Goal: Information Seeking & Learning: Learn about a topic

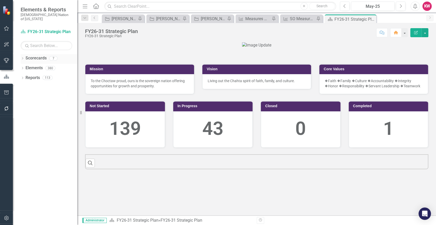
click at [22, 57] on icon "Dropdown" at bounding box center [23, 58] width 4 height 3
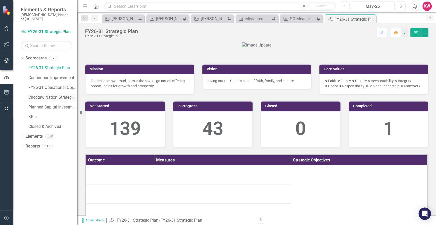
click at [41, 94] on link "Choctaw Nation Strategic Plan" at bounding box center [52, 97] width 49 height 6
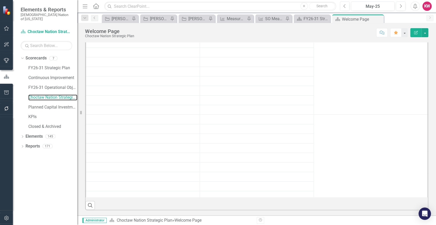
scroll to position [205, 0]
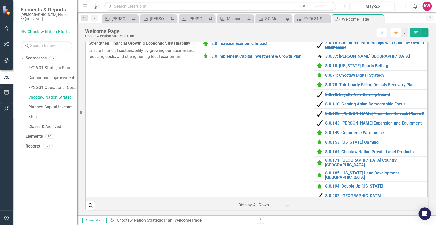
click at [402, 4] on icon "Next" at bounding box center [400, 6] width 3 height 5
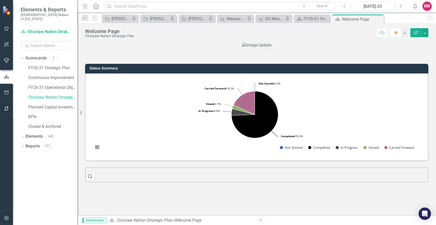
scroll to position [177, 0]
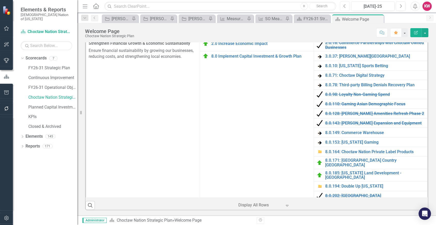
click at [343, 8] on button "Previous" at bounding box center [345, 6] width 10 height 9
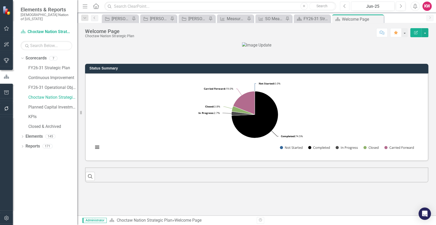
scroll to position [109, 0]
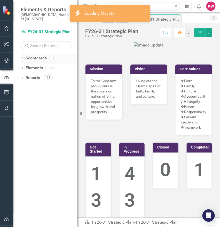
click at [22, 57] on icon "Dropdown" at bounding box center [23, 58] width 4 height 3
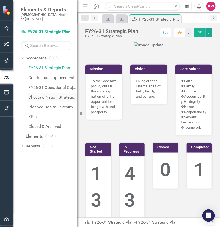
click at [35, 94] on link "Choctaw Nation Strategic Plan" at bounding box center [52, 97] width 49 height 6
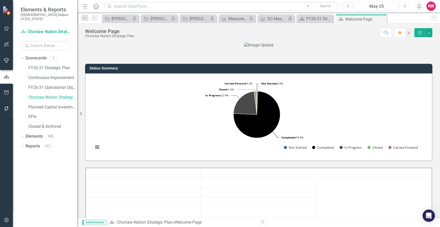
click at [219, 5] on icon "Next" at bounding box center [404, 6] width 3 height 5
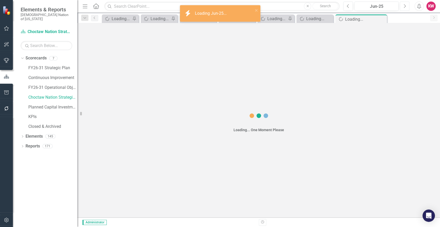
click at [219, 5] on icon "Next" at bounding box center [404, 6] width 3 height 5
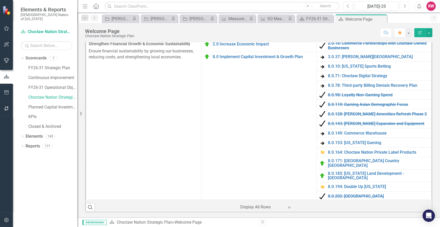
scroll to position [233, 0]
drag, startPoint x: 440, startPoint y: 137, endPoint x: 438, endPoint y: 170, distance: 33.6
click at [219, 170] on div "Status Summary Loading... Chart Pie chart with 5 slices. Strategic Plan FY20-25…" at bounding box center [258, 129] width 363 height 175
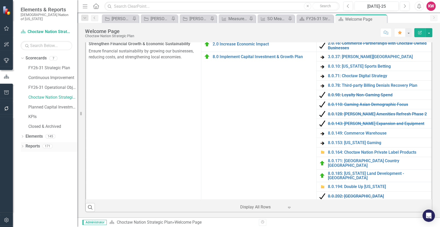
click at [23, 145] on icon "Dropdown" at bounding box center [23, 146] width 4 height 3
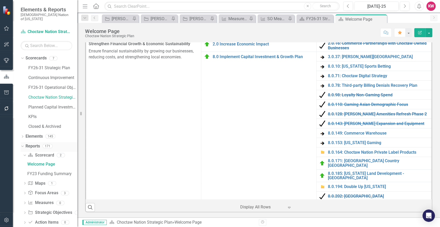
click at [35, 143] on link "Reports" at bounding box center [33, 146] width 14 height 6
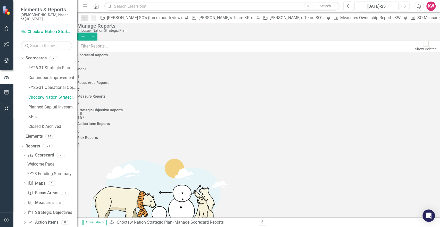
click at [84, 115] on span "167" at bounding box center [80, 117] width 7 height 5
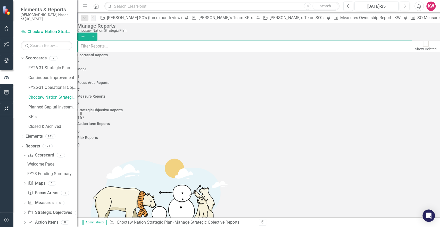
click at [186, 45] on input "text" at bounding box center [244, 45] width 335 height 11
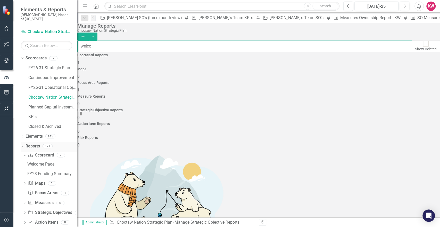
type input "welco"
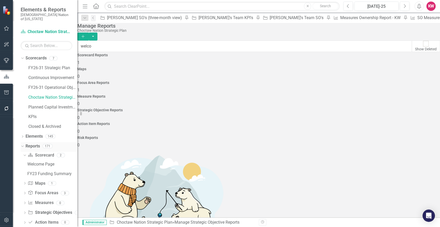
click at [33, 143] on link "Reports" at bounding box center [33, 146] width 14 height 6
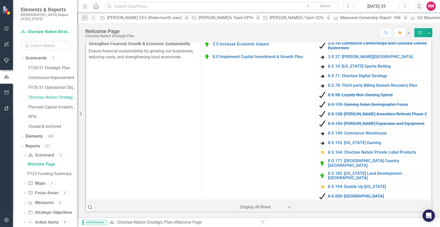
scroll to position [257, 0]
click at [219, 31] on button "button" at bounding box center [429, 32] width 7 height 9
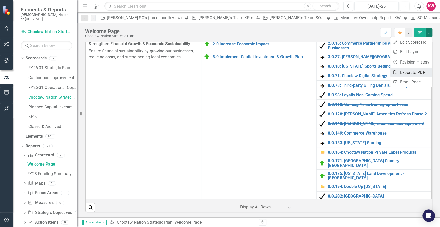
click at [219, 71] on link "PDF Export to PDF" at bounding box center [411, 73] width 42 height 10
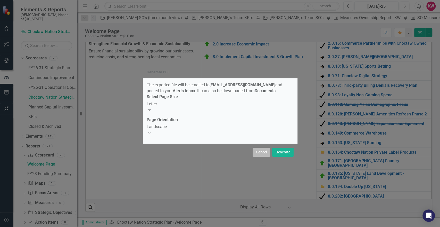
click at [219, 151] on button "Cancel" at bounding box center [262, 152] width 18 height 9
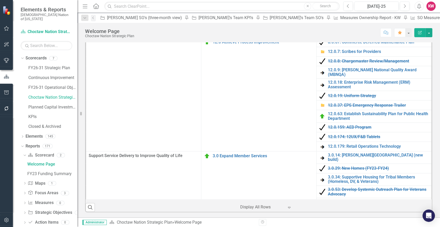
scroll to position [298, 0]
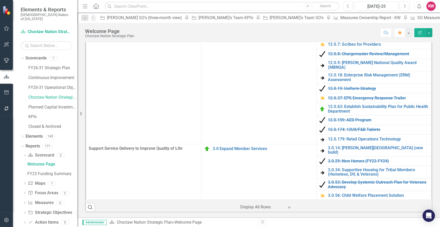
click at [219, 65] on div "Status Summary Loading... Chart Pie chart with 5 slices. Strategic Plan FY20-25…" at bounding box center [258, 57] width 363 height 320
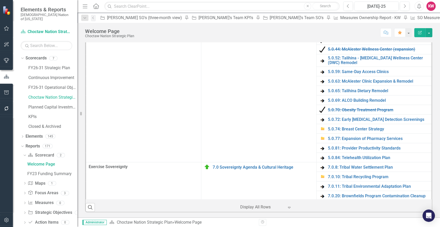
scroll to position [621, 0]
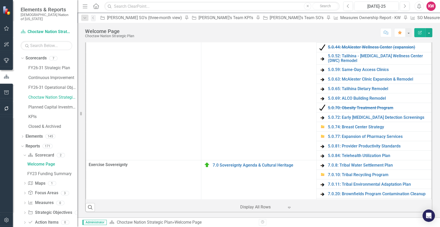
click at [219, 101] on div "Status Summary Loading... Chart Pie chart with 5 slices. Strategic Plan FY20-25…" at bounding box center [258, 57] width 363 height 320
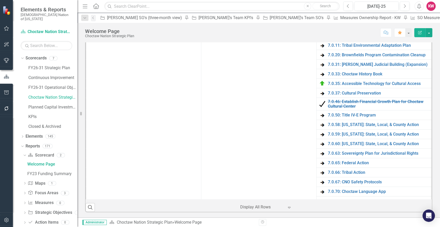
scroll to position [800, 0]
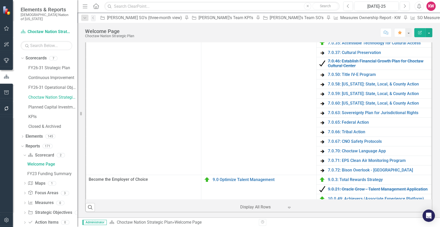
click at [219, 108] on div "Status Summary Loading... Chart Pie chart with 5 slices. Strategic Plan FY20-25…" at bounding box center [258, 57] width 363 height 320
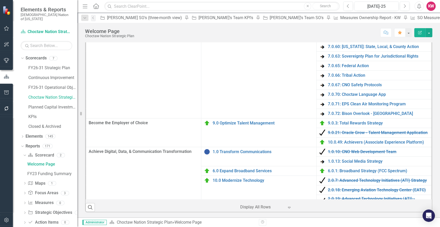
scroll to position [866, 0]
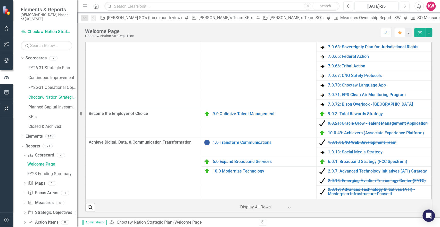
click at [219, 119] on div "Status Summary Loading... Chart Pie chart with 5 slices. Strategic Plan FY20-25…" at bounding box center [258, 57] width 363 height 320
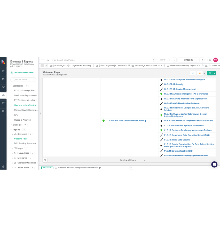
scroll to position [1160, 0]
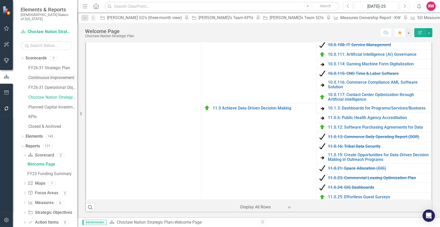
click at [51, 75] on link "Continuous Improvement" at bounding box center [52, 78] width 49 height 6
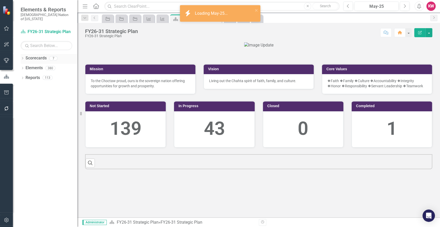
click at [23, 57] on icon "Dropdown" at bounding box center [23, 58] width 4 height 3
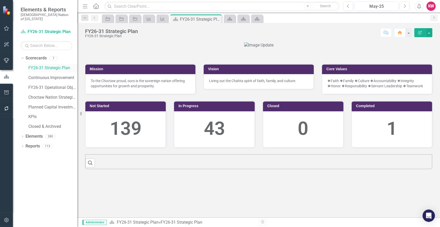
click at [44, 65] on link "FY26-31 Strategic Plan" at bounding box center [52, 68] width 49 height 6
click at [404, 5] on icon "Next" at bounding box center [404, 6] width 3 height 5
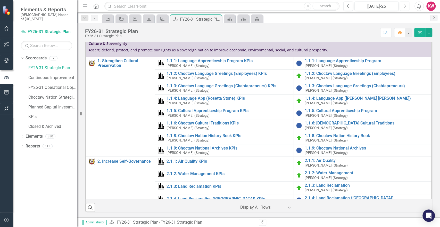
scroll to position [193, 0]
click at [39, 94] on link "Choctaw Nation Strategic Plan" at bounding box center [52, 97] width 49 height 6
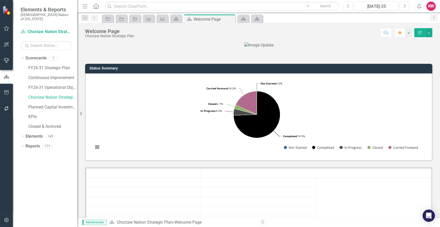
drag, startPoint x: 440, startPoint y: 55, endPoint x: 439, endPoint y: 95, distance: 39.7
click at [439, 95] on div "Status Summary Loading... Chart Pie chart with 5 slices. Strategic Plan FY20-25…" at bounding box center [258, 129] width 363 height 175
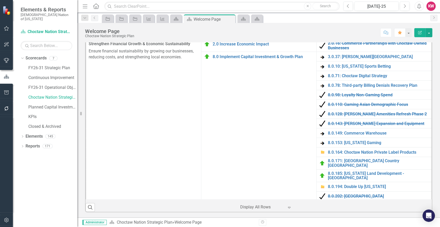
scroll to position [346, 0]
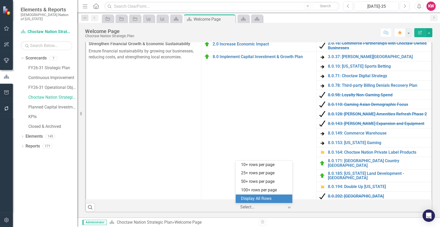
click at [268, 206] on div at bounding box center [262, 206] width 44 height 7
click at [267, 199] on div "Display All Rows" at bounding box center [265, 198] width 48 height 6
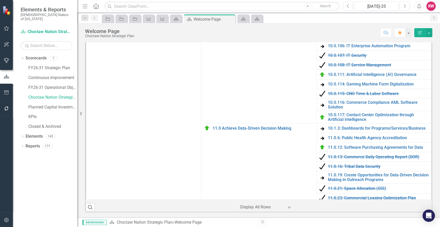
scroll to position [1160, 0]
